Goal: Information Seeking & Learning: Learn about a topic

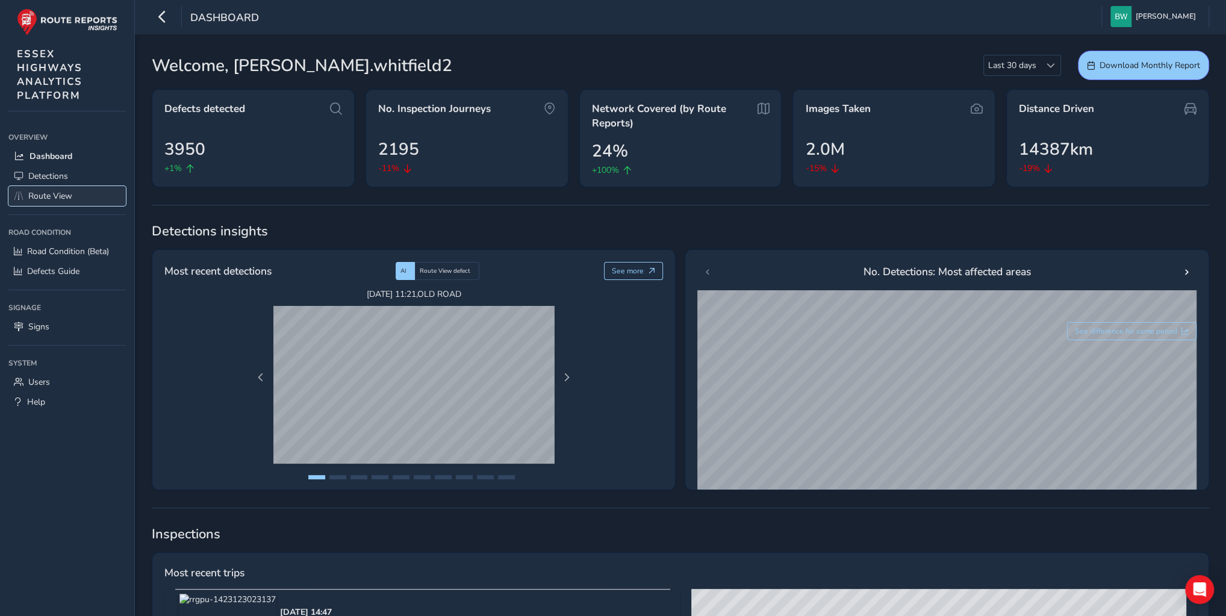
click at [54, 199] on span "Route View" at bounding box center [50, 195] width 44 height 11
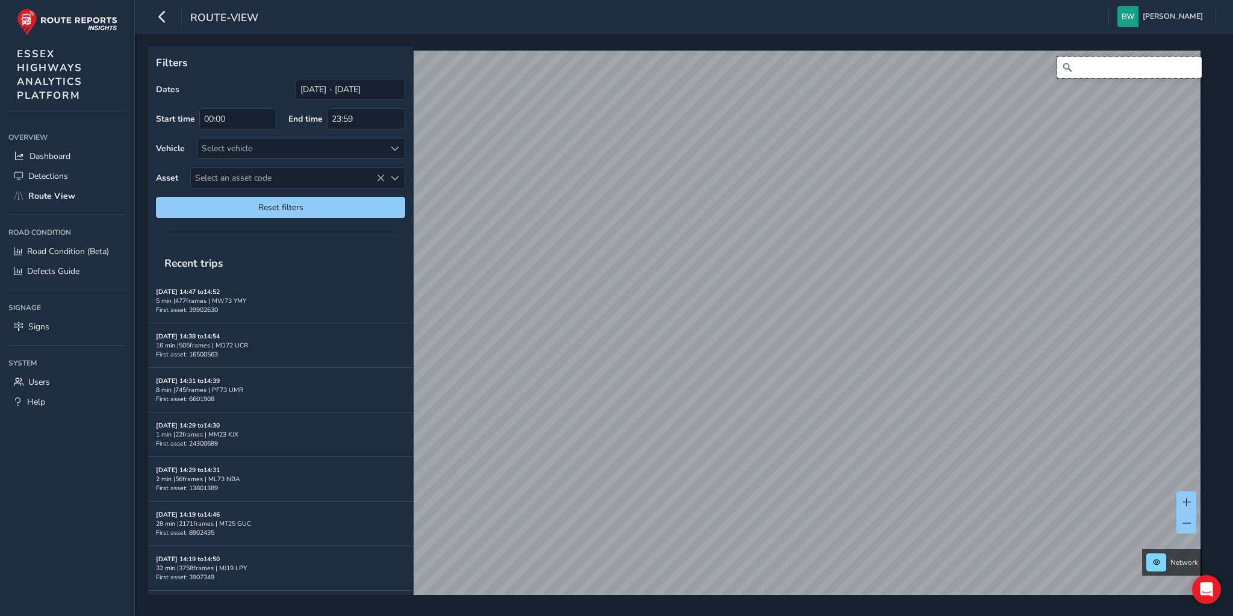
click at [1088, 66] on input "Search" at bounding box center [1130, 68] width 145 height 22
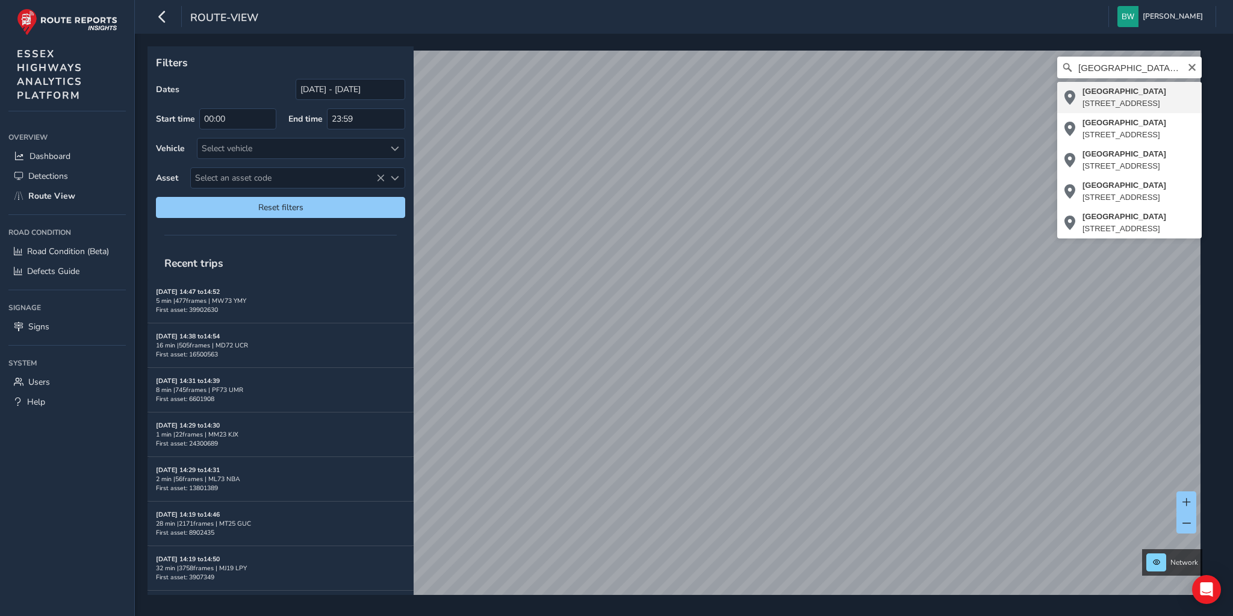
type input "[STREET_ADDRESS]"
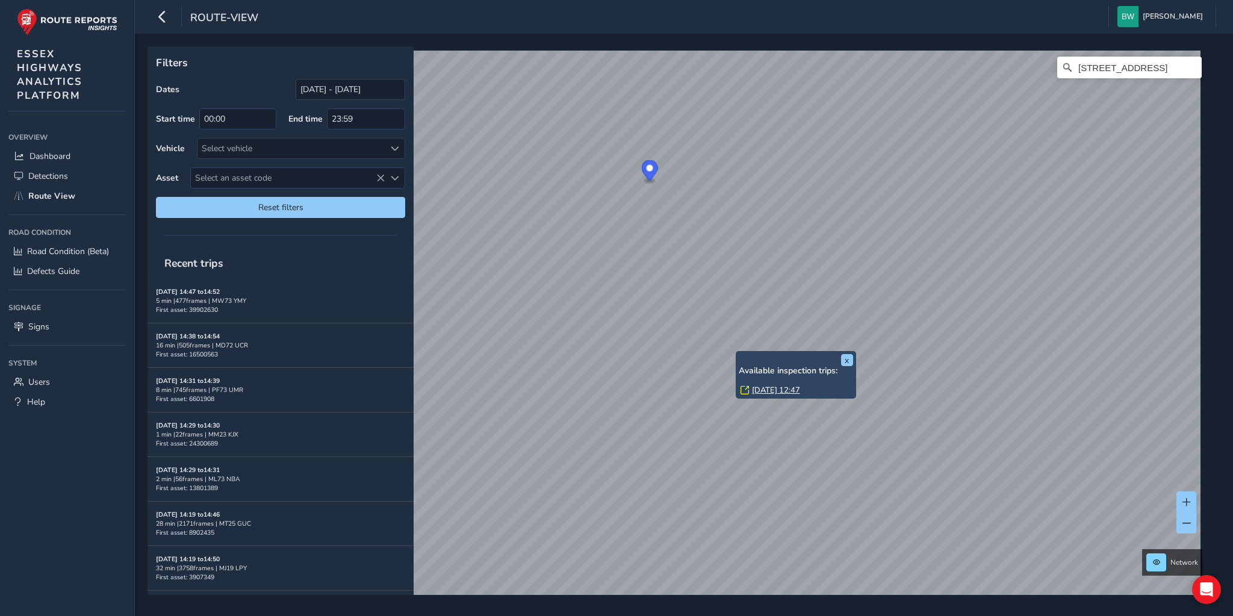
click at [765, 387] on link "[DATE] 12:47" at bounding box center [776, 390] width 48 height 11
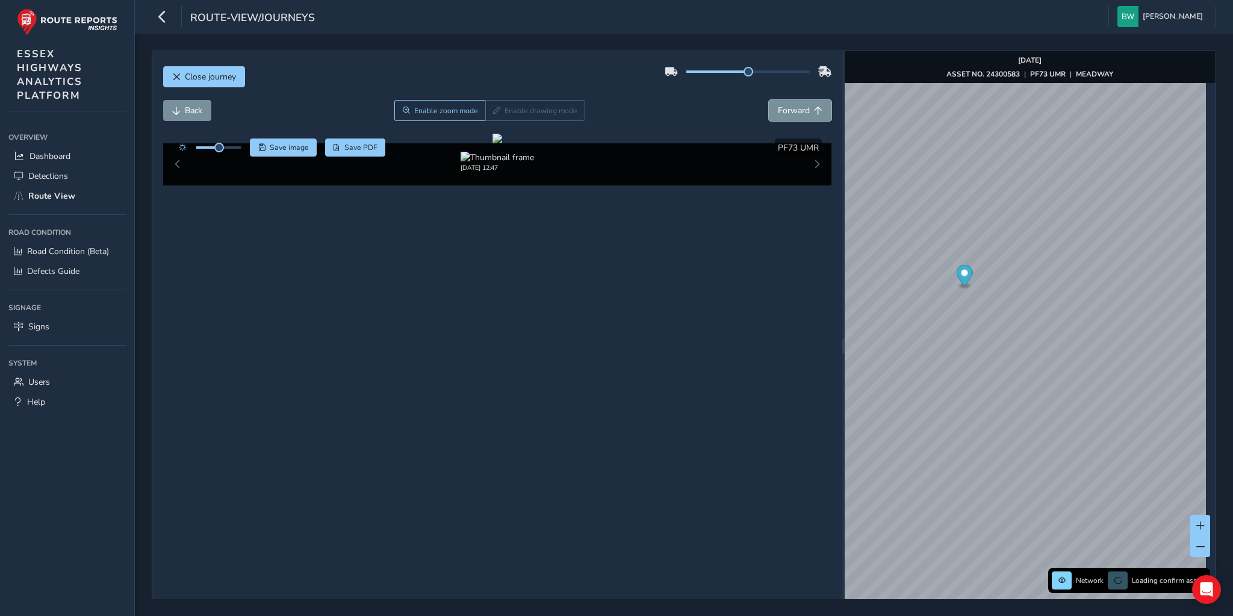
click at [791, 107] on span "Forward" at bounding box center [794, 110] width 32 height 11
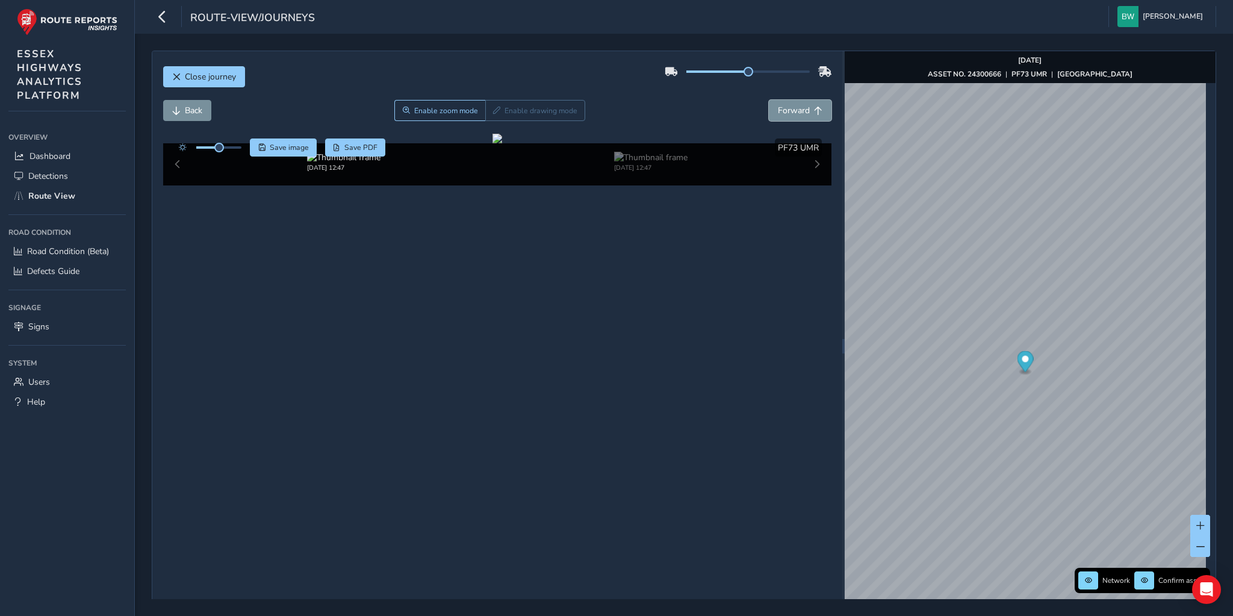
click at [791, 107] on span "Forward" at bounding box center [794, 110] width 32 height 11
click at [190, 107] on span "Back" at bounding box center [193, 110] width 17 height 11
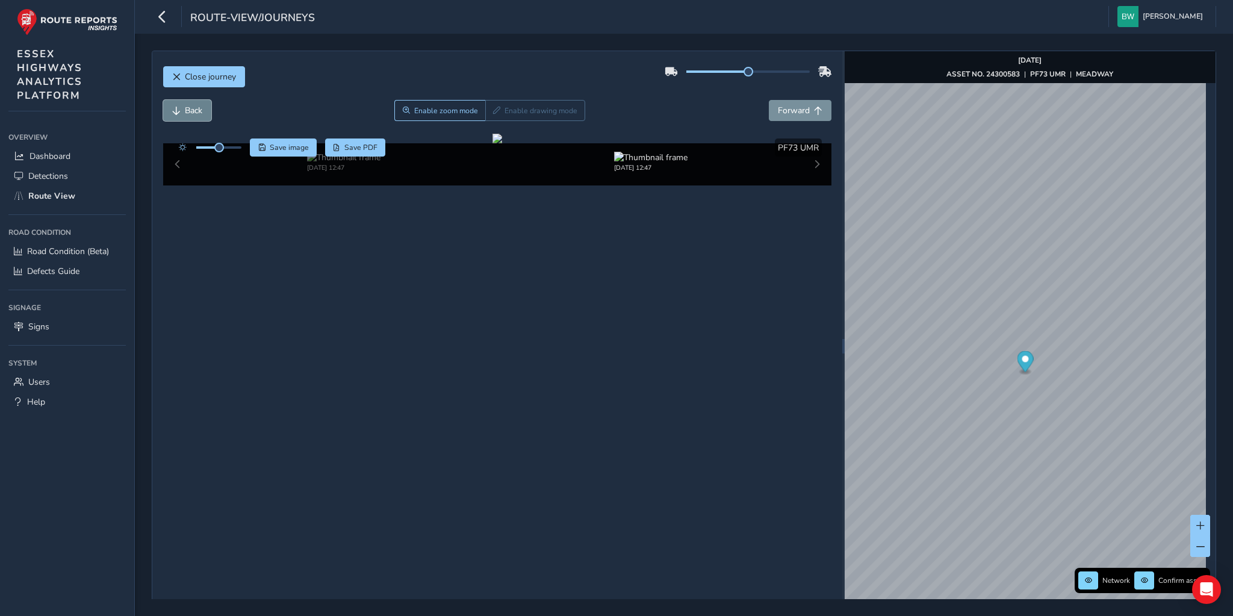
click at [190, 107] on span "Back" at bounding box center [193, 110] width 17 height 11
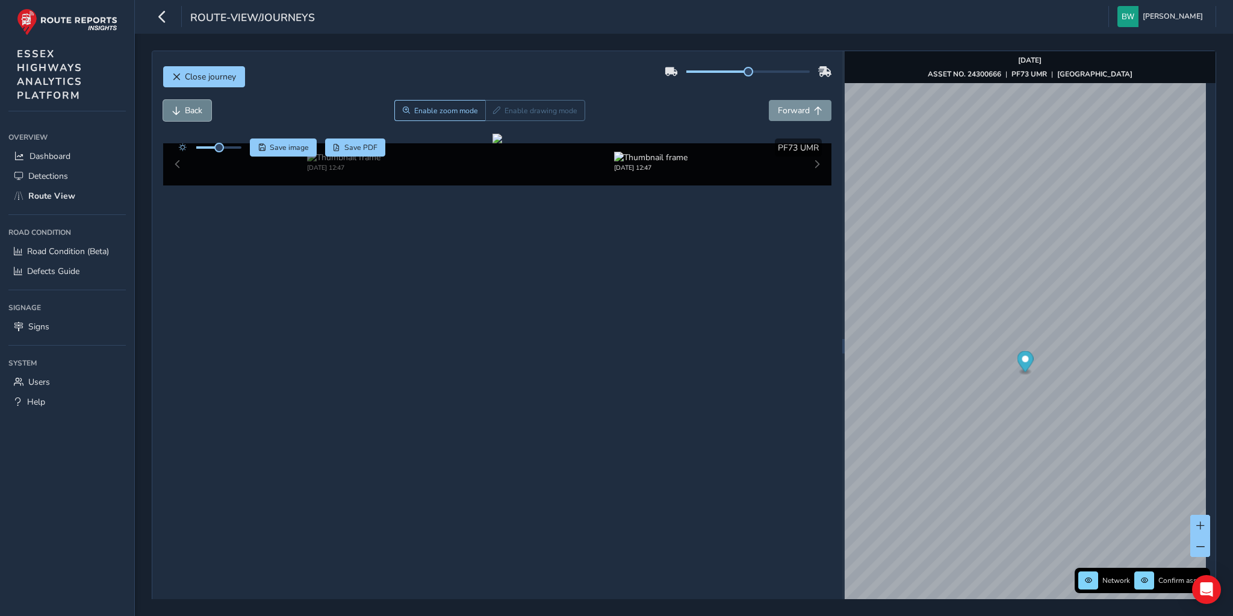
click at [190, 107] on span "Back" at bounding box center [193, 110] width 17 height 11
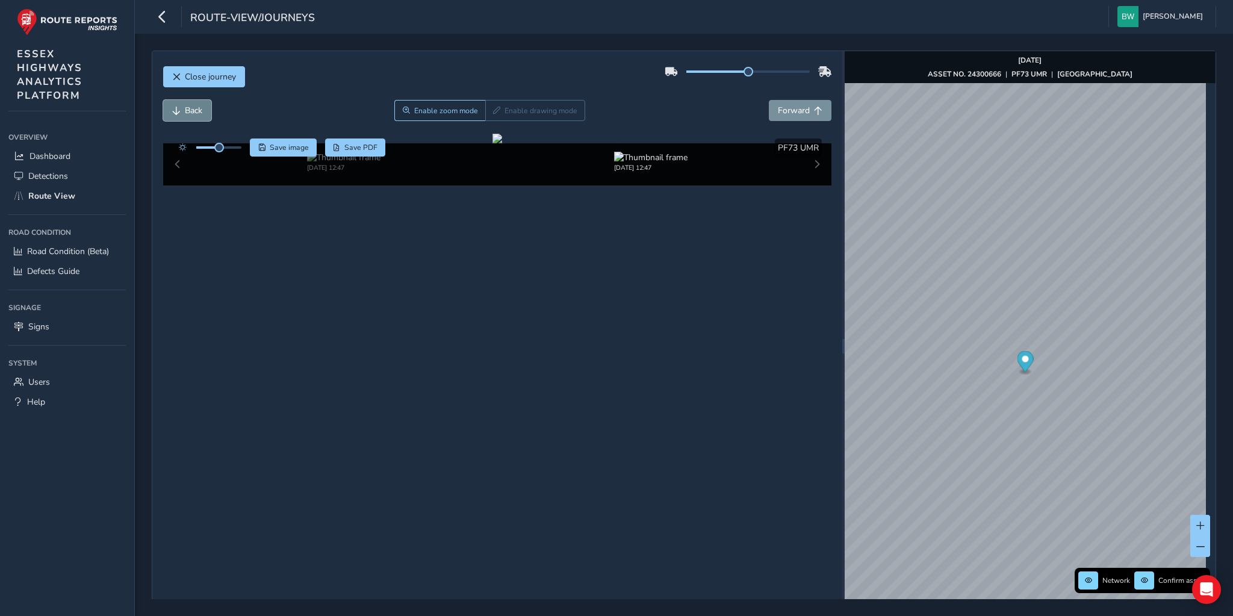
click at [190, 107] on span "Back" at bounding box center [193, 110] width 17 height 11
click at [181, 111] on button "Back" at bounding box center [187, 110] width 48 height 21
click at [494, 163] on img at bounding box center [497, 157] width 73 height 11
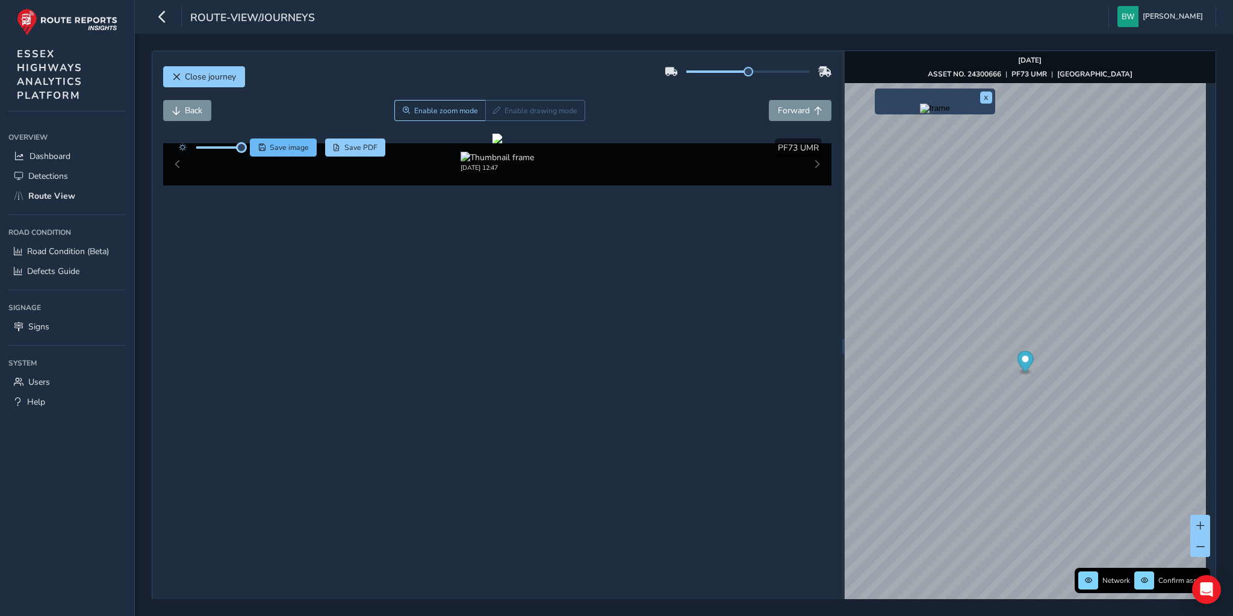
drag, startPoint x: 220, startPoint y: 145, endPoint x: 254, endPoint y: 145, distance: 34.3
click at [254, 145] on div "Save image Save PDF" at bounding box center [279, 148] width 213 height 18
click at [797, 102] on button "Forward" at bounding box center [800, 110] width 63 height 21
click at [185, 110] on span "Back" at bounding box center [193, 110] width 17 height 11
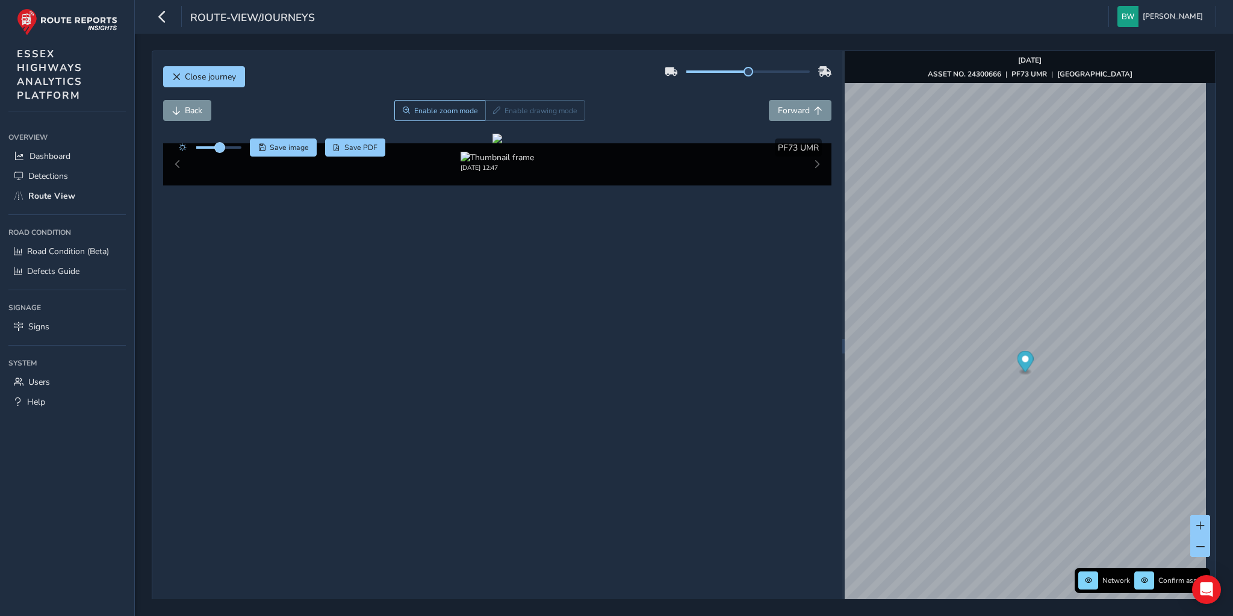
click at [220, 147] on span at bounding box center [220, 148] width 10 height 10
click at [794, 109] on span "Forward" at bounding box center [794, 110] width 32 height 11
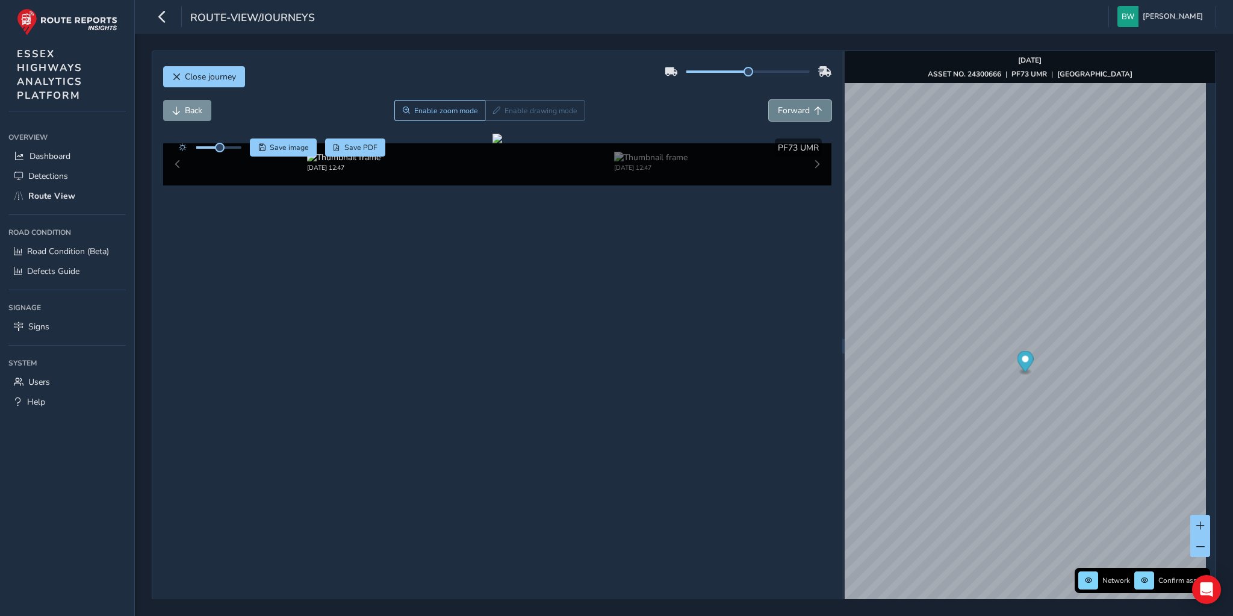
click at [794, 109] on span "Forward" at bounding box center [794, 110] width 32 height 11
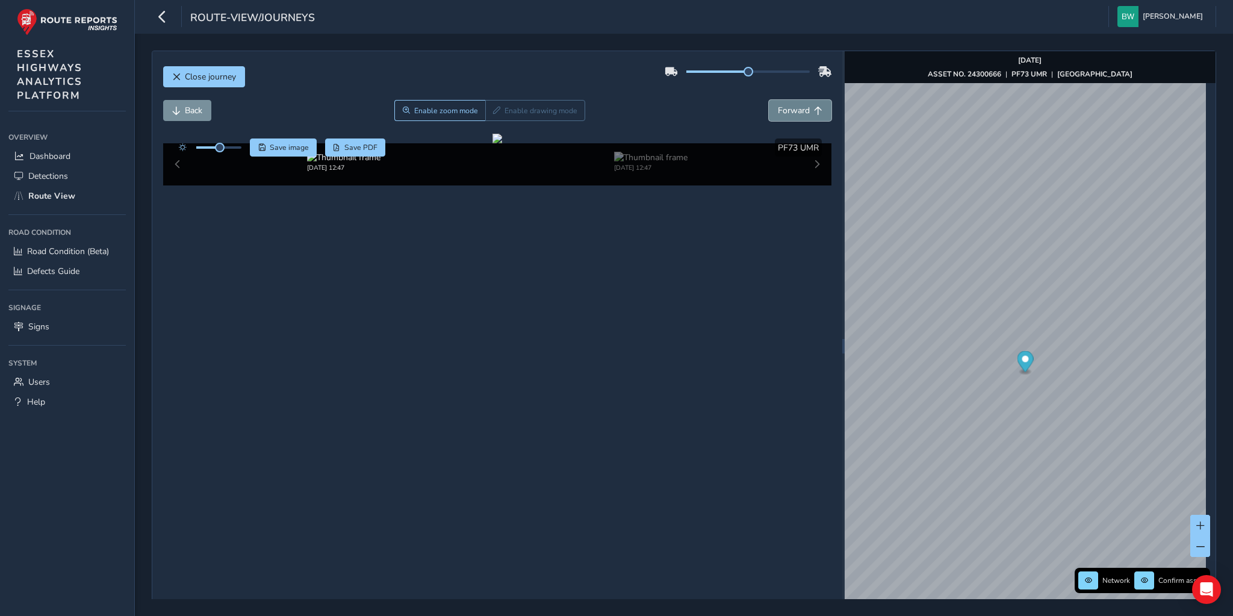
click at [794, 109] on span "Forward" at bounding box center [794, 110] width 32 height 11
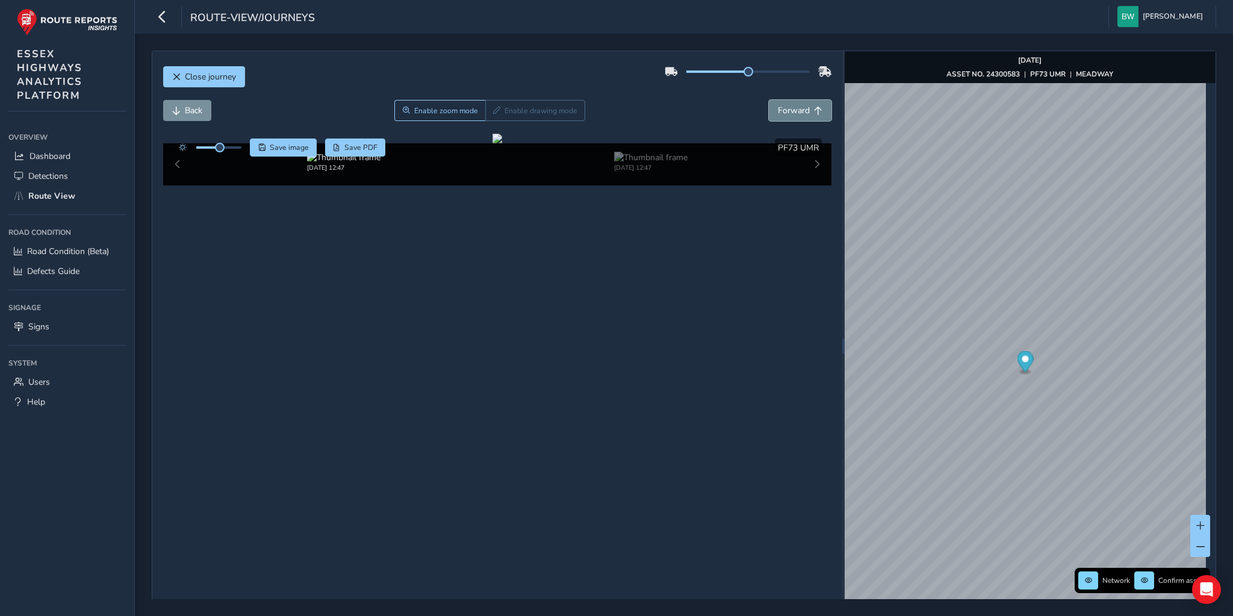
click at [794, 109] on span "Forward" at bounding box center [794, 110] width 32 height 11
click at [185, 112] on span "Back" at bounding box center [193, 110] width 17 height 11
